Goal: Information Seeking & Learning: Learn about a topic

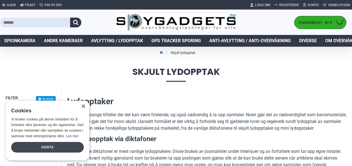
click at [47, 147] on div "Godta" at bounding box center [47, 147] width 73 height 11
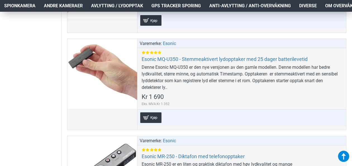
scroll to position [587, 0]
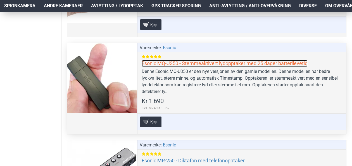
click at [206, 61] on link "Esonic MQ-U350 - Stemmeaktivert lydopptaker med 25 dager batterilevetid" at bounding box center [224, 63] width 166 height 6
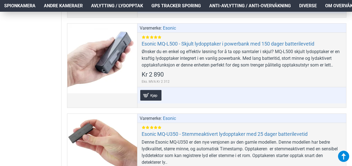
scroll to position [510, 0]
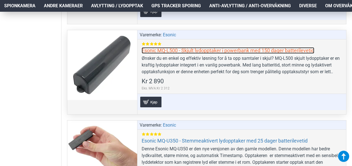
click at [206, 47] on link "Esonic MQ-L500 - Skjult lydopptaker i powerbank med 150 dager batterilevetid" at bounding box center [227, 50] width 172 height 6
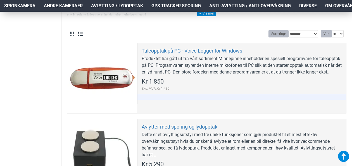
scroll to position [158, 0]
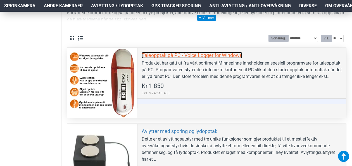
click at [187, 54] on link "Taleopptak på PC - Voice Logger for Windows" at bounding box center [191, 55] width 100 height 6
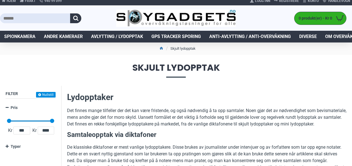
scroll to position [0, 0]
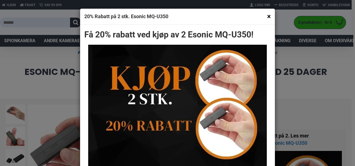
click at [267, 15] on button "×" at bounding box center [269, 16] width 4 height 7
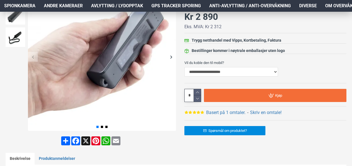
scroll to position [123, 0]
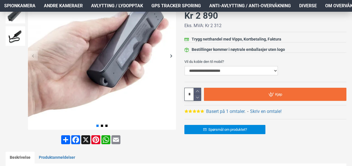
click at [276, 70] on select "**********" at bounding box center [230, 70] width 93 height 9
click at [277, 70] on select "**********" at bounding box center [230, 70] width 93 height 9
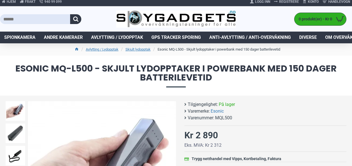
scroll to position [0, 0]
